Goal: Information Seeking & Learning: Understand process/instructions

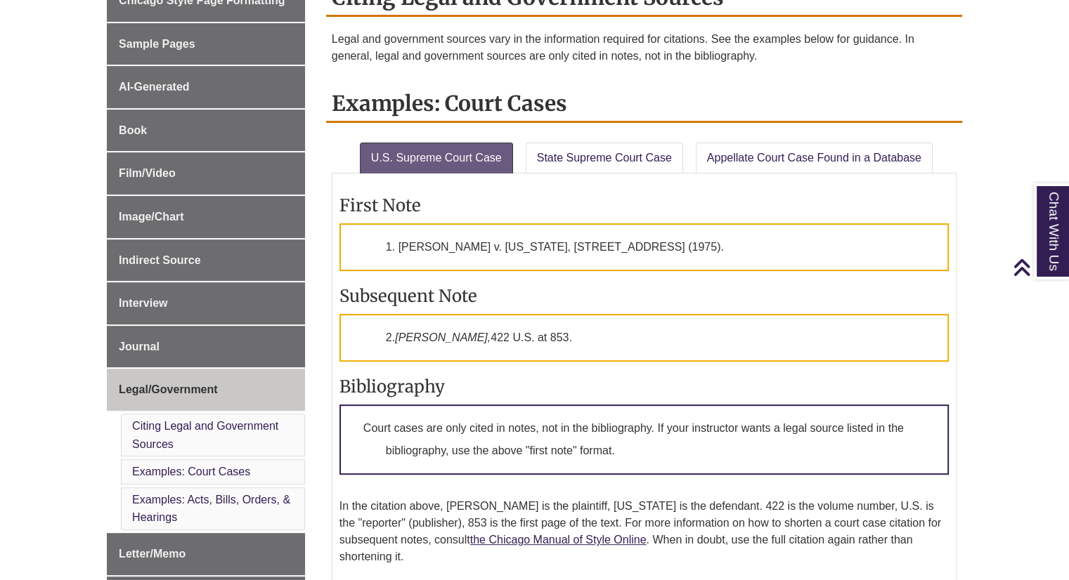
scroll to position [447, 0]
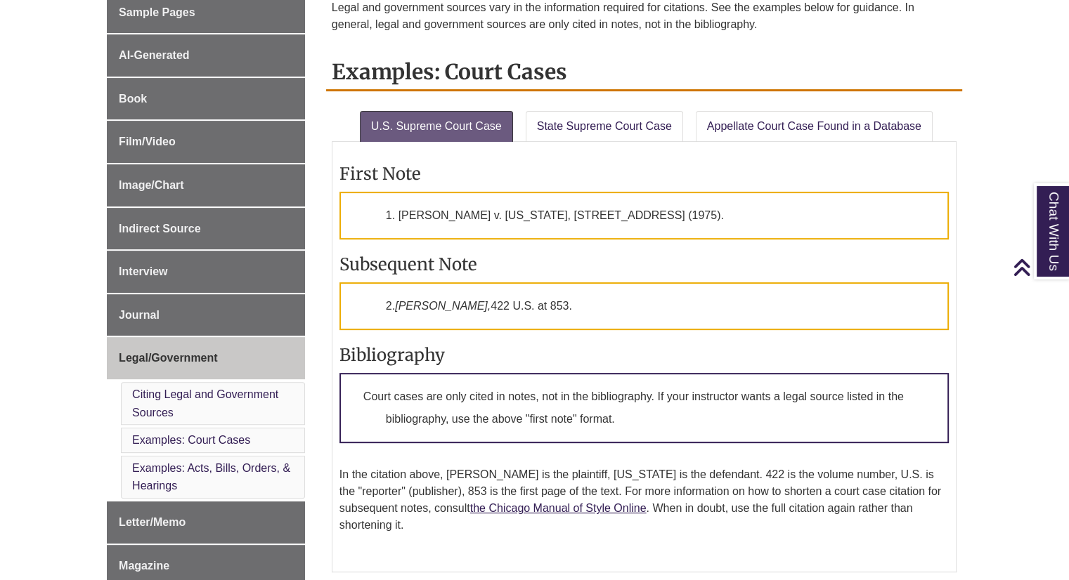
click at [780, 192] on p "1. [PERSON_NAME] v. [US_STATE], [STREET_ADDRESS] (1975)." at bounding box center [643, 216] width 609 height 48
click at [673, 212] on p "1. [PERSON_NAME] v. [US_STATE], [STREET_ADDRESS] (1975)." at bounding box center [643, 216] width 609 height 48
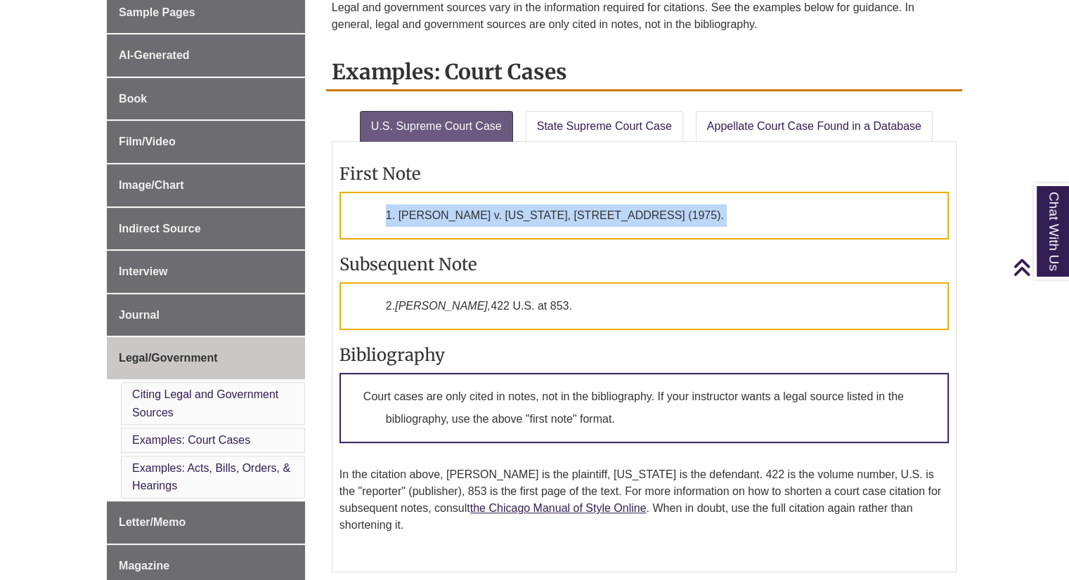
click at [675, 214] on p "1. [PERSON_NAME] v. [US_STATE], [STREET_ADDRESS] (1975)." at bounding box center [643, 216] width 609 height 48
click at [701, 197] on p "1. [PERSON_NAME] v. [US_STATE], [STREET_ADDRESS] (1975)." at bounding box center [643, 216] width 609 height 48
click at [706, 192] on p "1. [PERSON_NAME] v. [US_STATE], [STREET_ADDRESS] (1975)." at bounding box center [643, 216] width 609 height 48
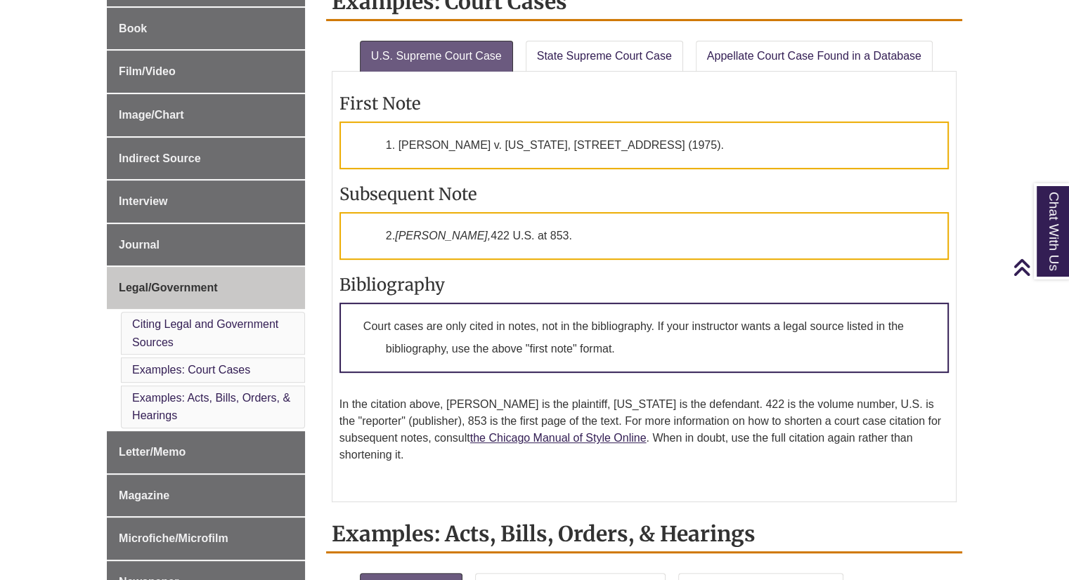
scroll to position [587, 0]
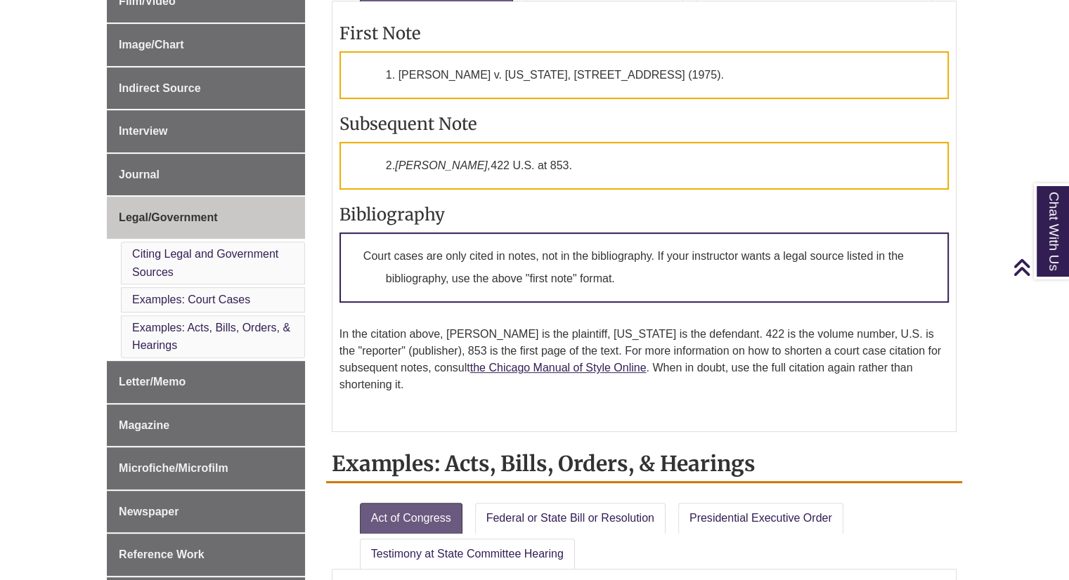
click at [698, 326] on p "In the citation above, [PERSON_NAME] is the plaintiff, [US_STATE] is the defend…" at bounding box center [643, 359] width 609 height 67
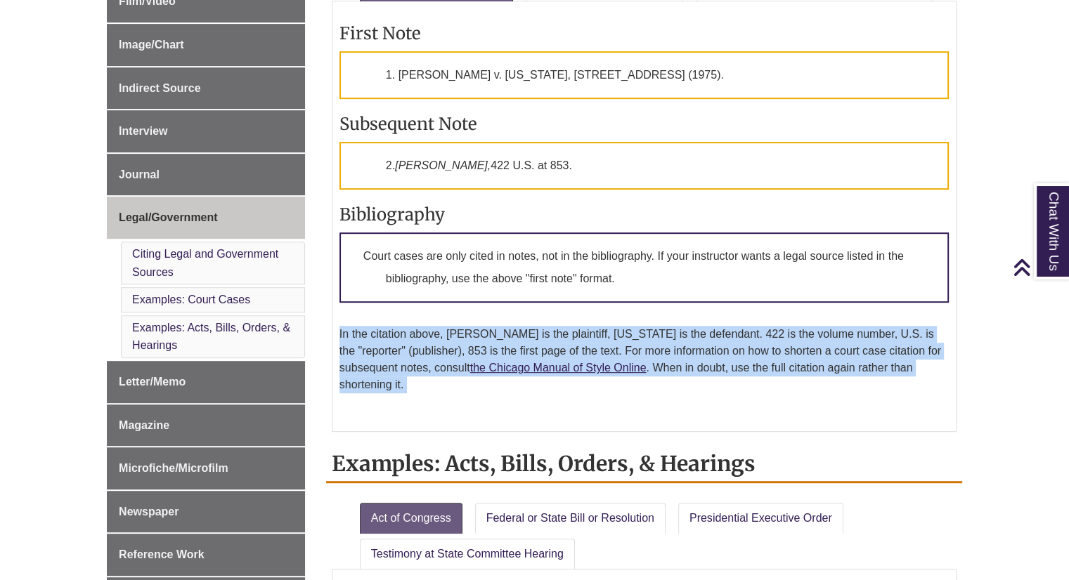
click at [698, 326] on p "In the citation above, [PERSON_NAME] is the plaintiff, [US_STATE] is the defend…" at bounding box center [643, 359] width 609 height 67
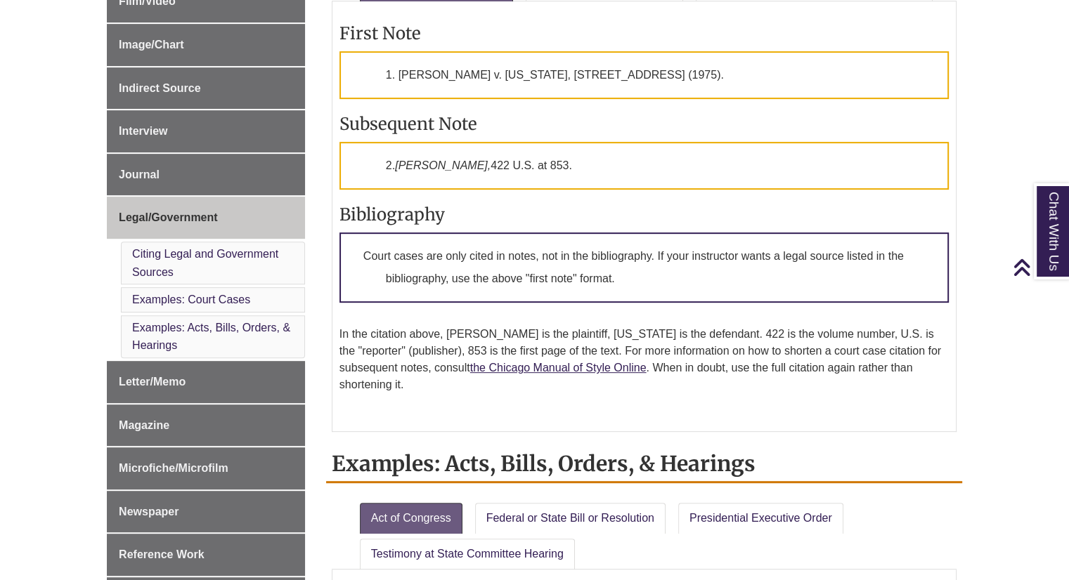
click at [705, 309] on div "First Note 1. [PERSON_NAME] v. [US_STATE], [STREET_ADDRESS] (1975). Subsequent …" at bounding box center [643, 216] width 609 height 417
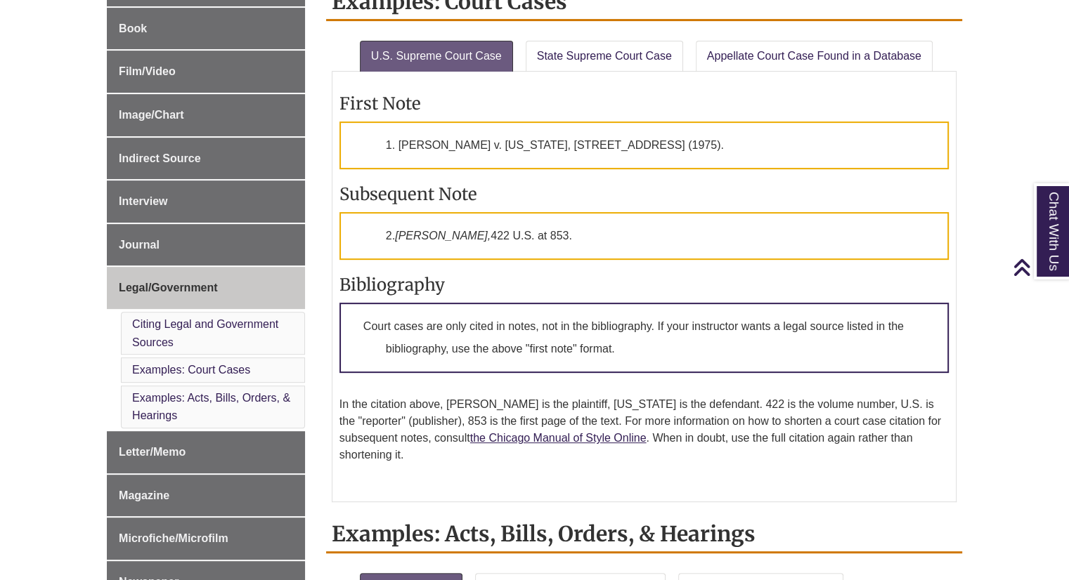
click at [665, 119] on div "First Note 1. [PERSON_NAME] v. [US_STATE], [STREET_ADDRESS] (1975). Subsequent …" at bounding box center [643, 287] width 609 height 417
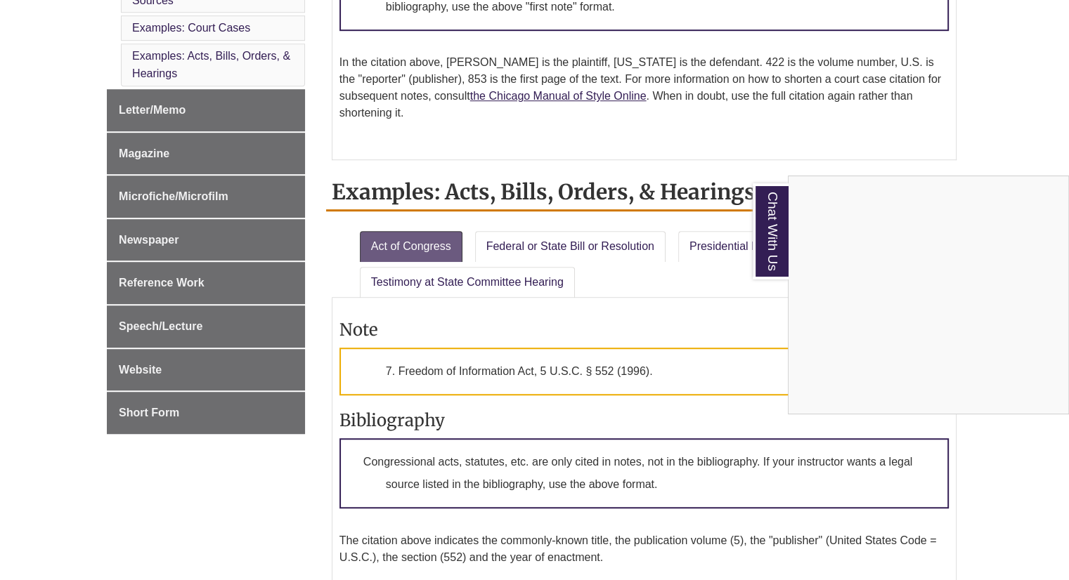
scroll to position [798, 0]
